Goal: Navigation & Orientation: Find specific page/section

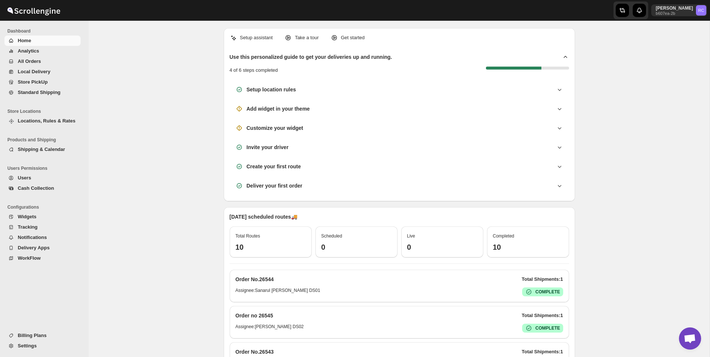
click at [150, 103] on div "Setup assistant Take a tour Get started Use this personalized guide to get your…" at bounding box center [399, 316] width 621 height 591
